Goal: Book appointment/travel/reservation

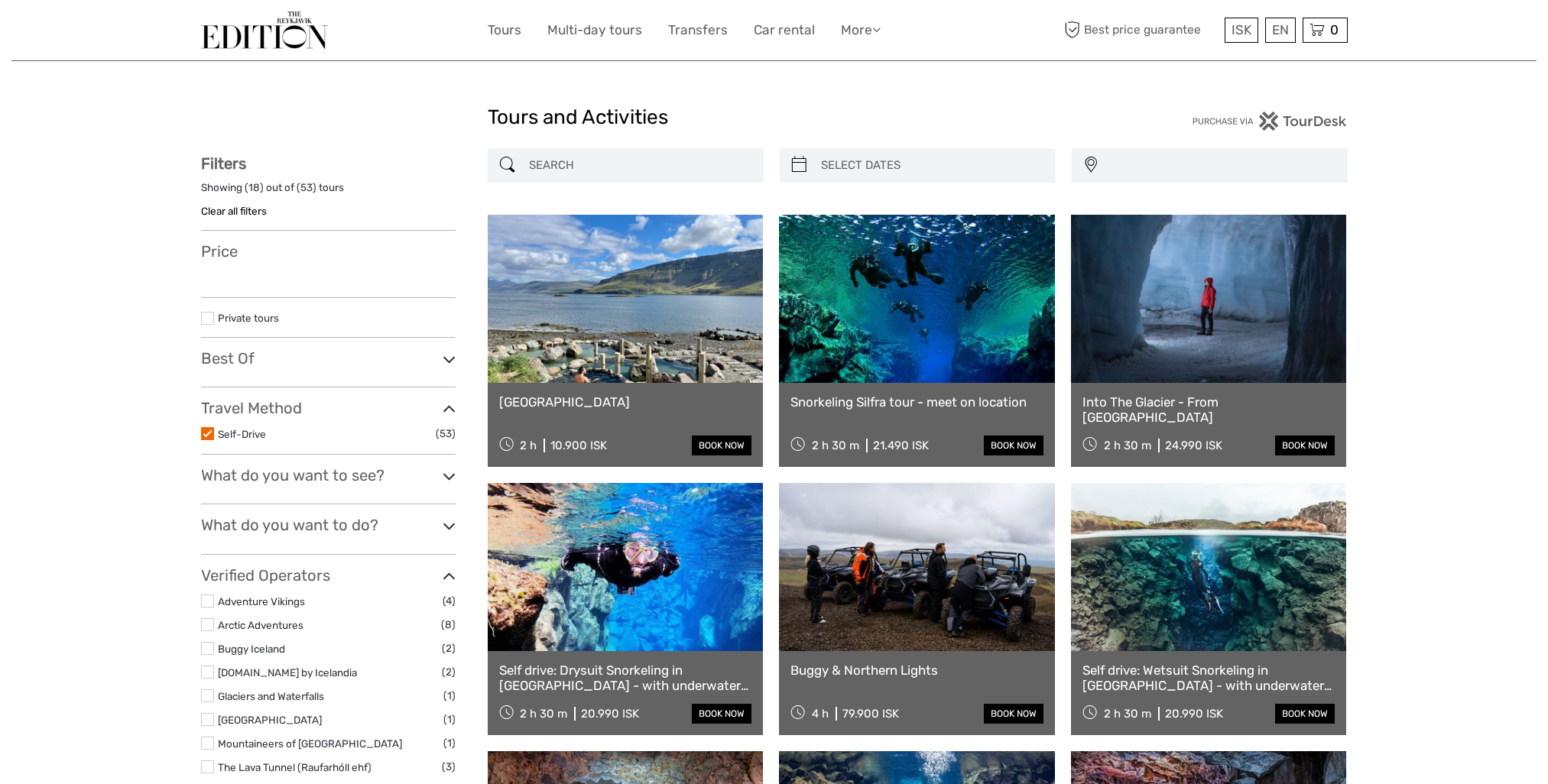
select select
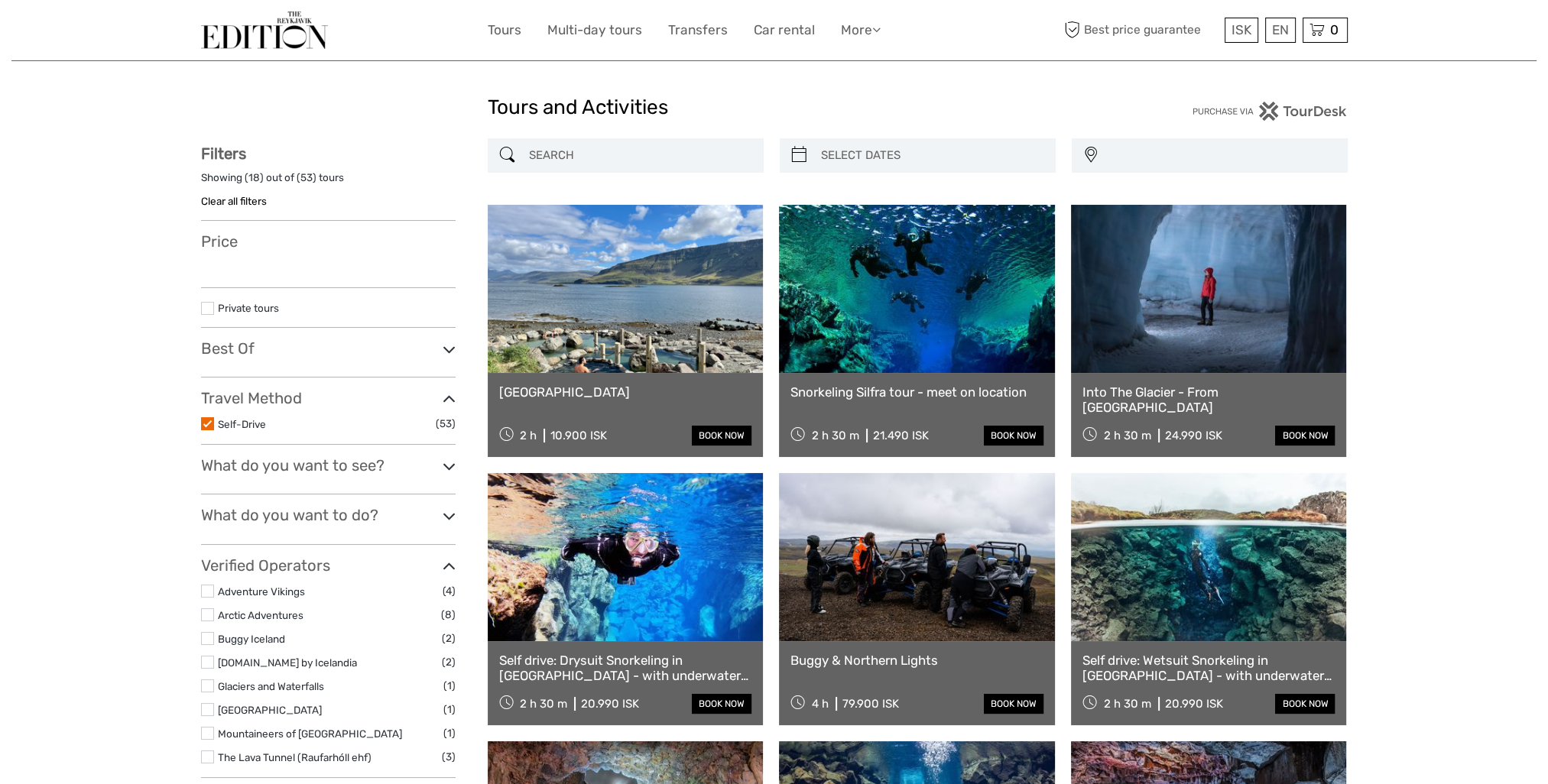
select select
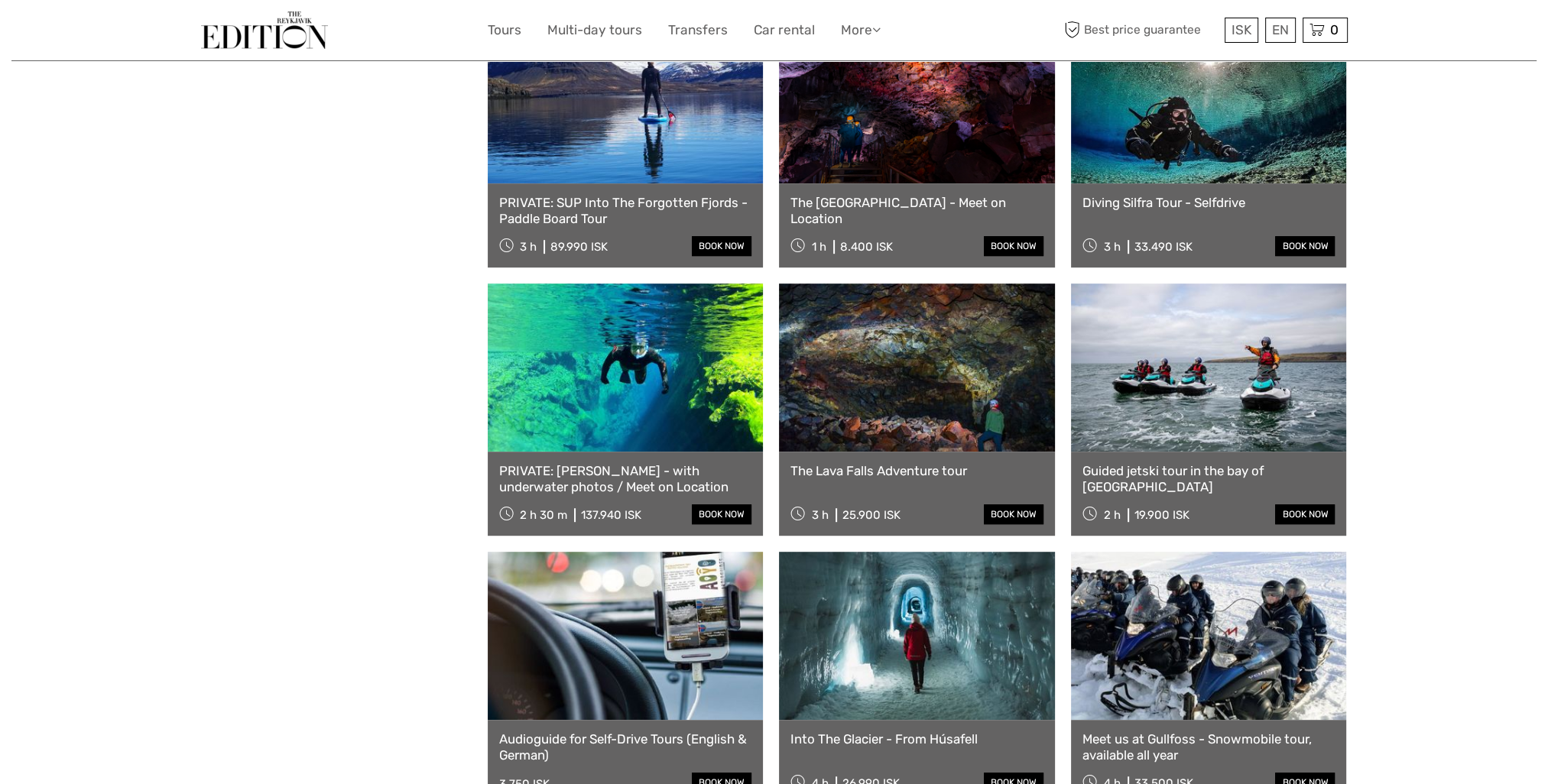
scroll to position [1003, 0]
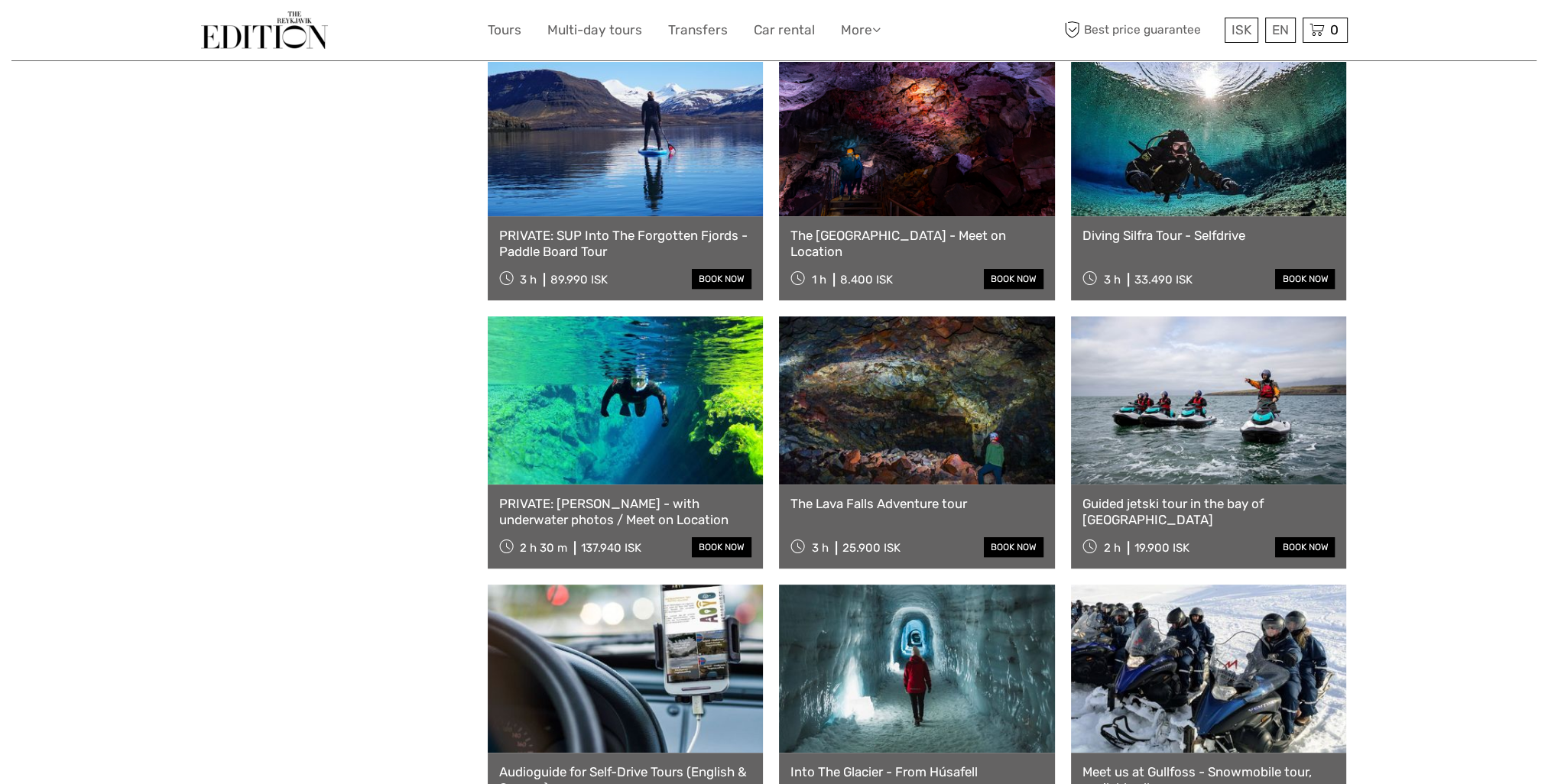
click at [1186, 508] on link "Guided jetski tour in the bay of Reykjavík" at bounding box center [1209, 511] width 253 height 31
